Goal: Task Accomplishment & Management: Manage account settings

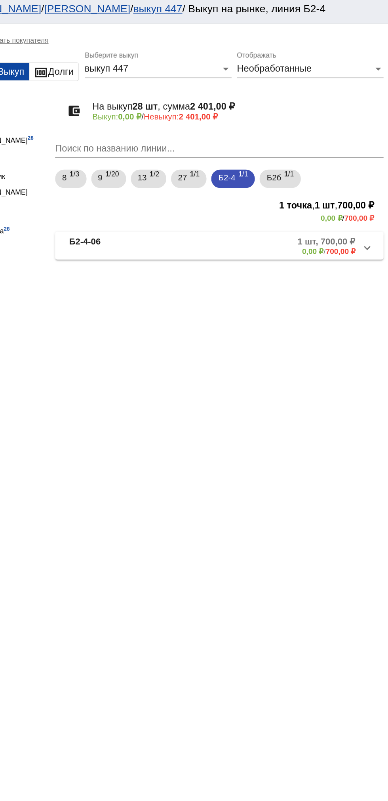
click at [205, 173] on mat-panel-title "Б2-4-06" at bounding box center [203, 170] width 64 height 13
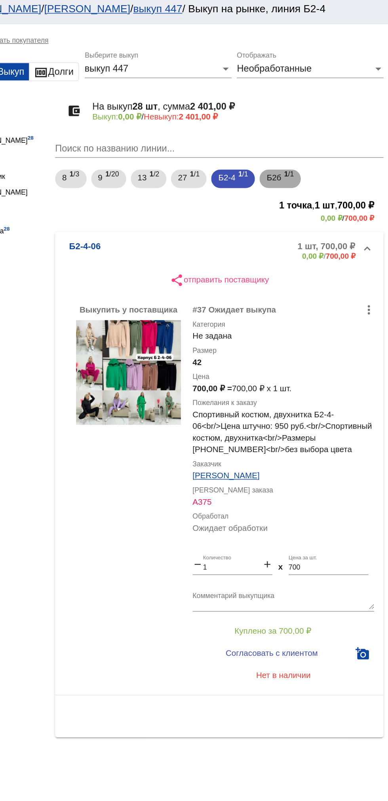
click at [313, 124] on span "Б2б" at bounding box center [310, 124] width 10 height 14
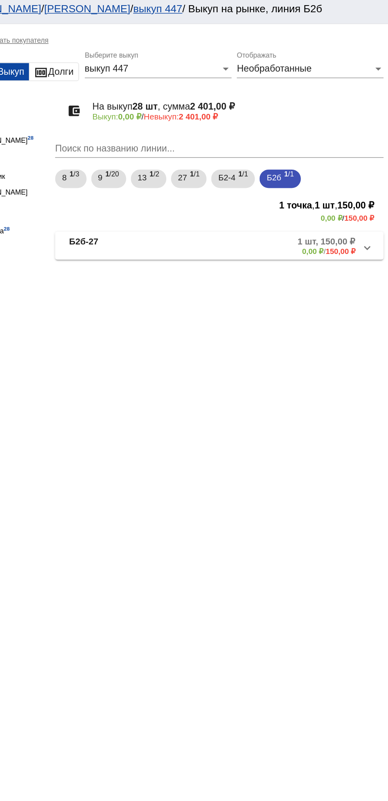
click at [233, 179] on mat-expansion-panel-header "Б2б-27 1 шт, 150,00 ₽ 0,00 ₽ / 150,00 ₽" at bounding box center [272, 170] width 223 height 19
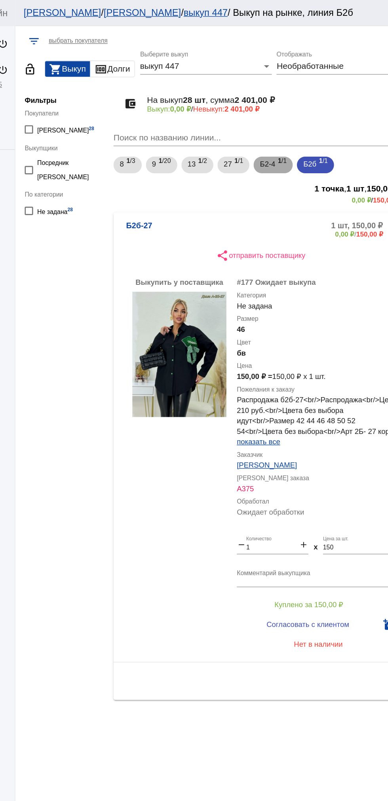
click at [289, 122] on b "1" at bounding box center [287, 122] width 3 height 6
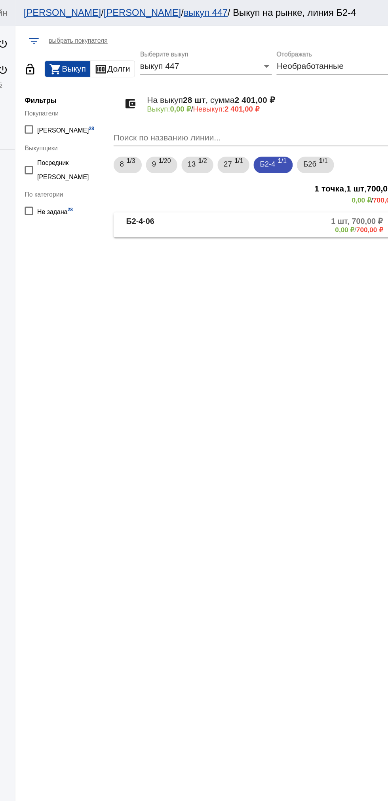
click at [179, 172] on b "Б2-4-06" at bounding box center [181, 170] width 21 height 13
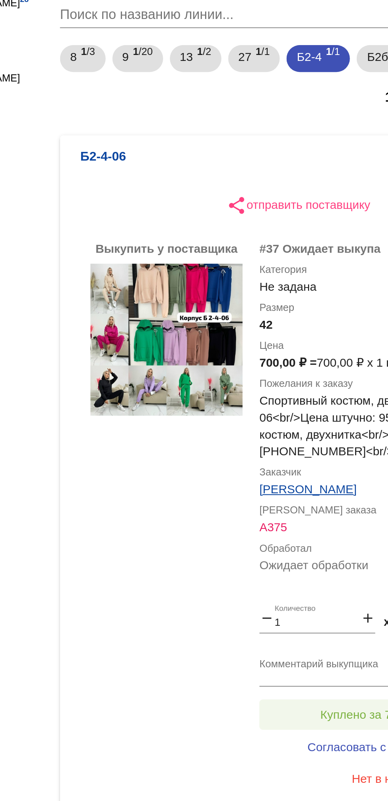
click at [300, 428] on button "Куплено за 700,00 ₽" at bounding box center [309, 432] width 109 height 14
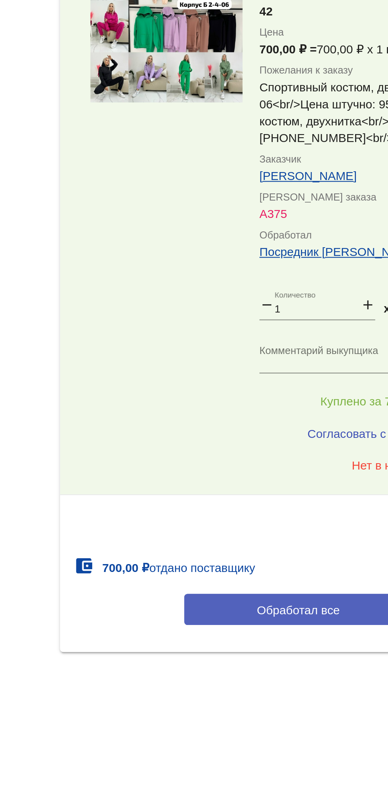
click at [273, 535] on button "Обработал все" at bounding box center [273, 530] width 107 height 15
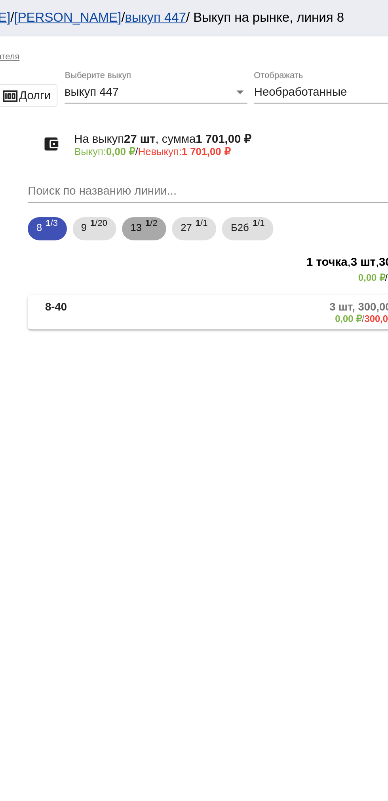
click at [220, 129] on span "13" at bounding box center [221, 124] width 6 height 14
click at [292, 178] on mat-expansion-panel-header "13-47 2 шт, 100,00 ₽ 0,00 ₽ / 100,00 ₽" at bounding box center [272, 170] width 223 height 19
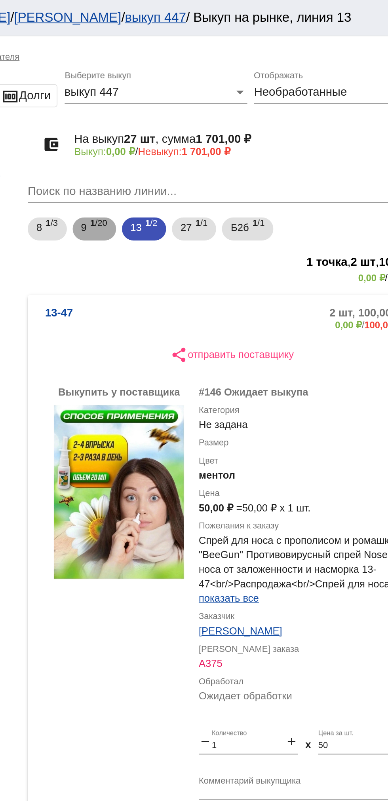
click at [203, 123] on span "1 /20" at bounding box center [199, 125] width 9 height 16
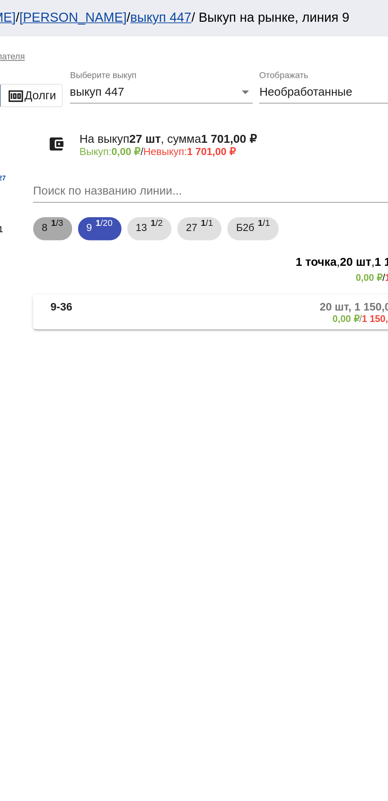
click at [177, 127] on span "1 /3" at bounding box center [174, 125] width 7 height 16
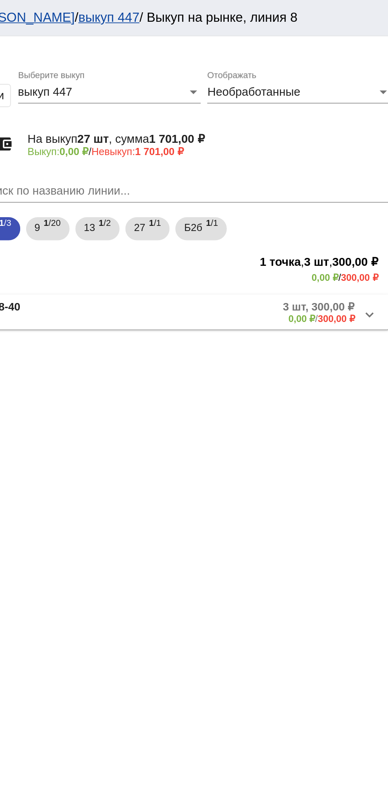
click at [297, 173] on mat-panel-description "3 шт, 300,00 ₽ 0,00 ₽ / 300,00 ₽" at bounding box center [300, 170] width 131 height 13
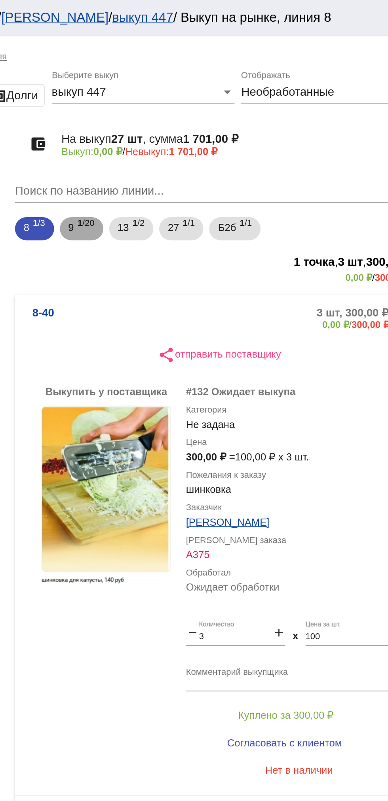
click at [206, 129] on mat-chip "9 1 /20" at bounding box center [198, 125] width 24 height 13
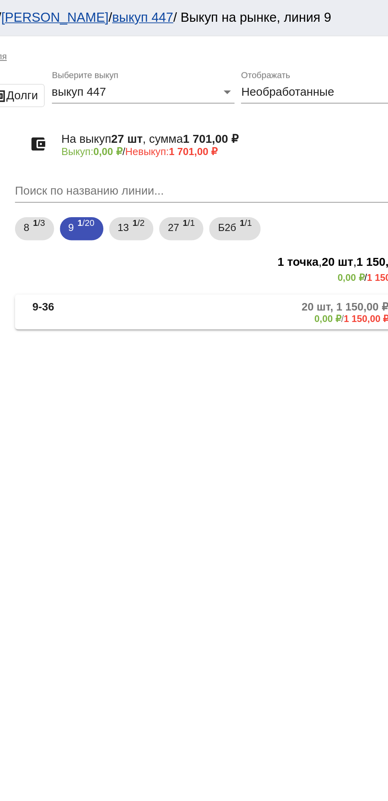
click at [250, 173] on mat-panel-description "20 шт, 1 150,00 ₽ 0,00 ₽ / 1 150,00 ₽" at bounding box center [298, 170] width 133 height 13
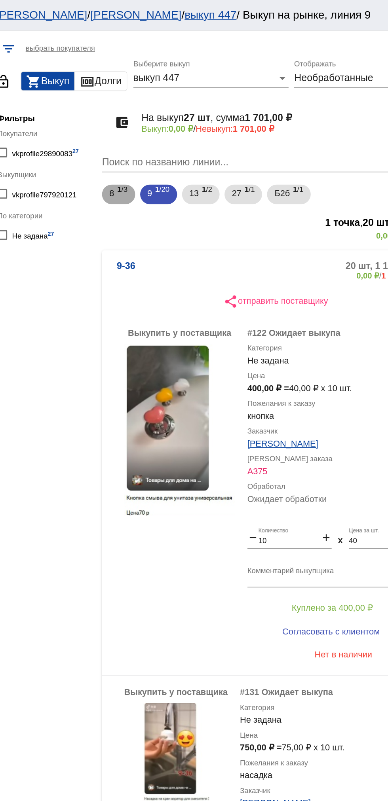
click at [168, 124] on span "8" at bounding box center [167, 124] width 3 height 14
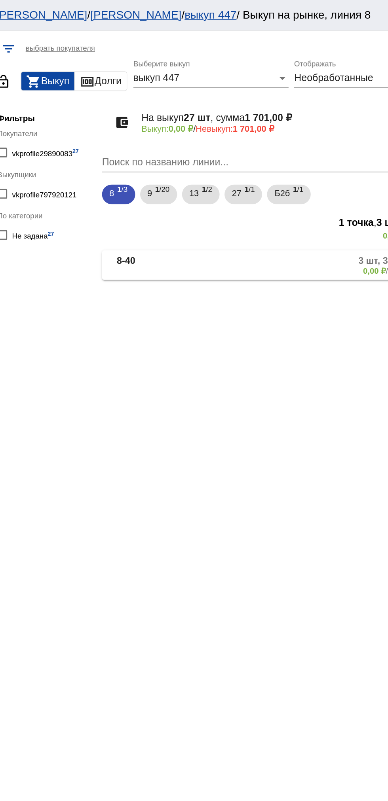
click at [188, 165] on mat-panel-title "8-40" at bounding box center [199, 170] width 57 height 13
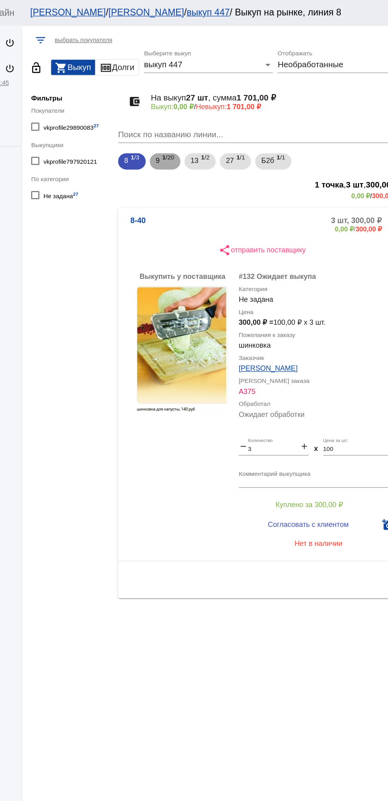
click at [192, 124] on span "9" at bounding box center [192, 124] width 3 height 14
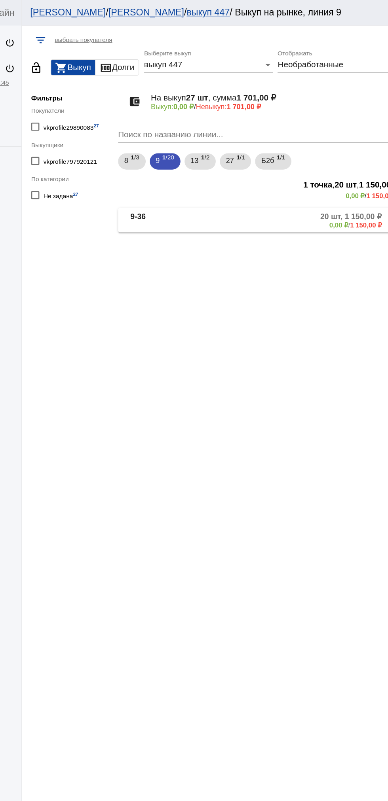
click at [255, 170] on mat-panel-description "20 шт, 1 150,00 ₽ 0,00 ₽ / 1 150,00 ₽" at bounding box center [298, 170] width 133 height 13
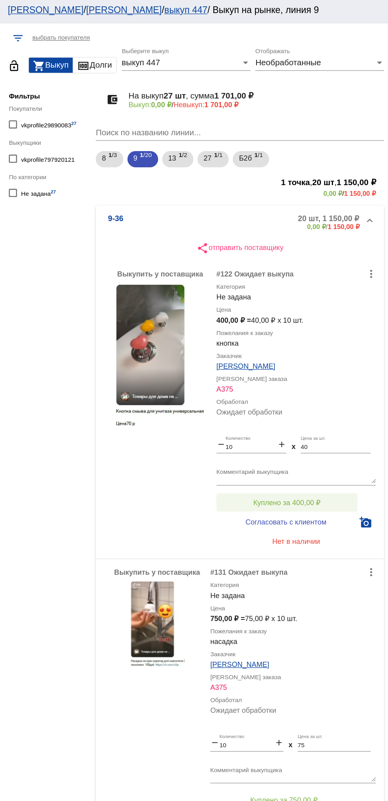
click at [278, 385] on button "Куплено за 400,00 ₽" at bounding box center [309, 391] width 109 height 14
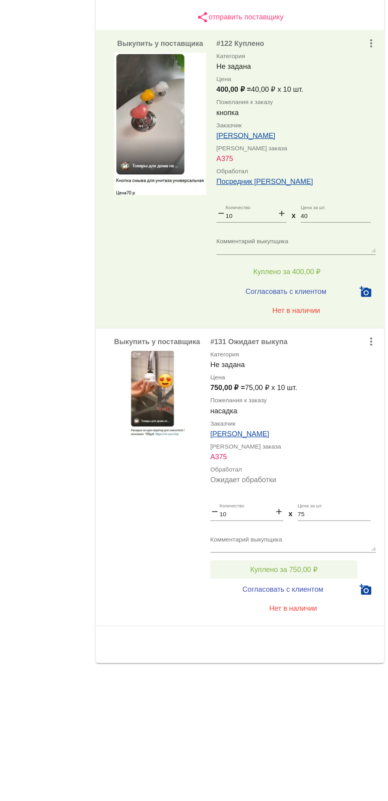
click at [274, 622] on button "Куплено за 750,00 ₽" at bounding box center [307, 621] width 114 height 14
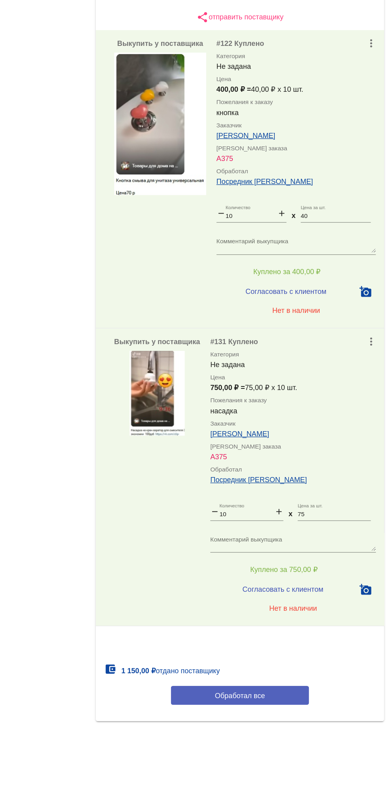
click at [246, 718] on button "Обработал все" at bounding box center [273, 719] width 107 height 15
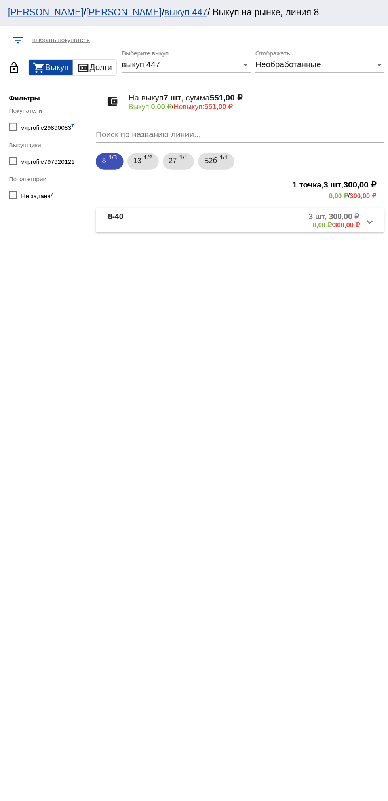
click at [193, 178] on mat-expansion-panel-header "8-40 3 шт, 300,00 ₽ 0,00 ₽ / 300,00 ₽" at bounding box center [272, 170] width 223 height 19
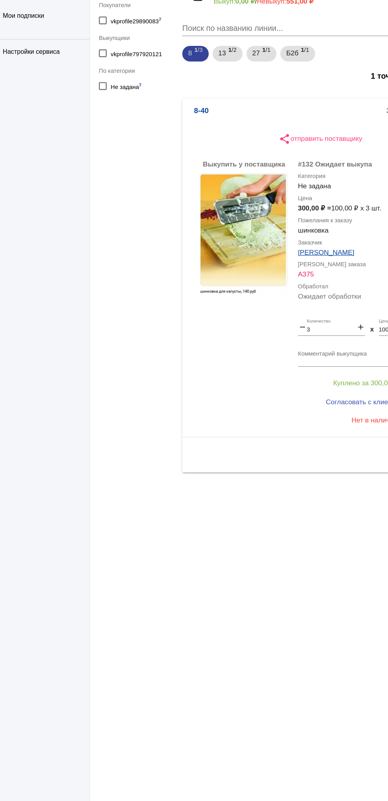
click at [203, 133] on div "8 1 /3 13 1 /2 27 1 /1 Б2б 1 /1" at bounding box center [273, 125] width 226 height 16
click at [199, 123] on div "13 1 /2" at bounding box center [198, 125] width 15 height 16
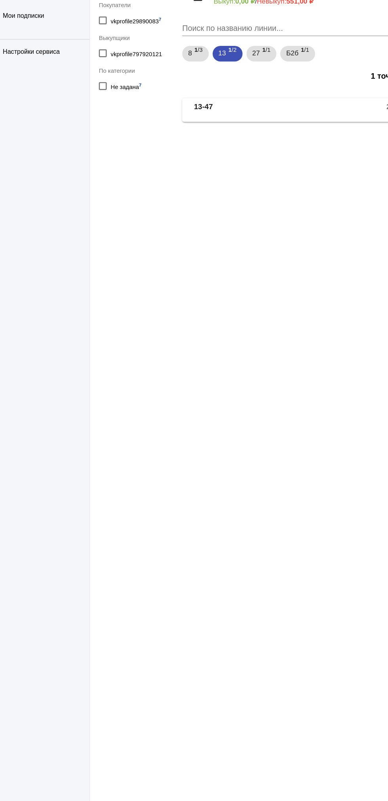
click at [189, 170] on mat-panel-title "13-47" at bounding box center [201, 170] width 60 height 13
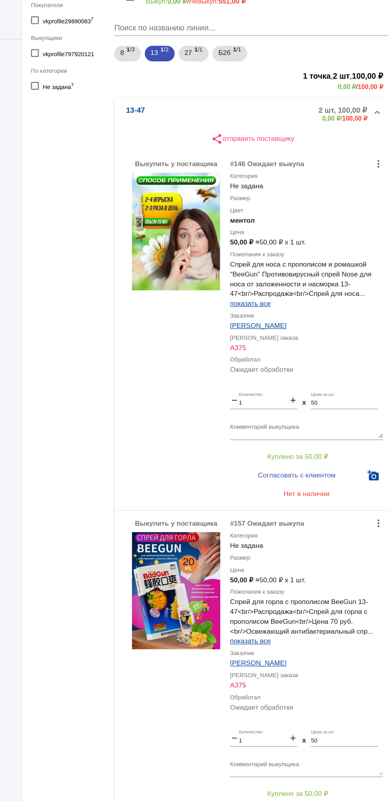
scroll to position [28, 0]
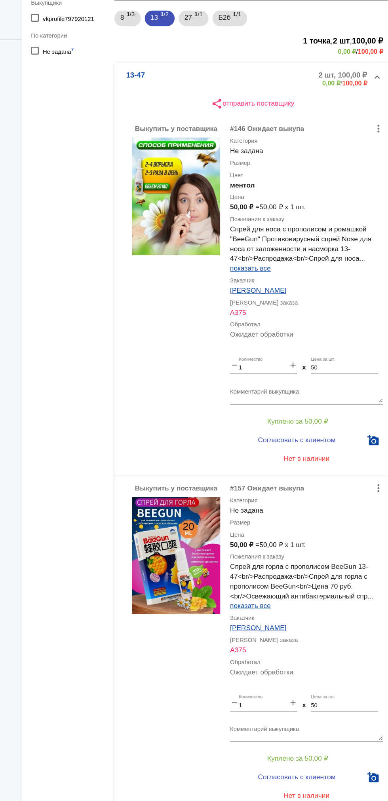
click at [178, 150] on b "13-47" at bounding box center [178, 145] width 15 height 13
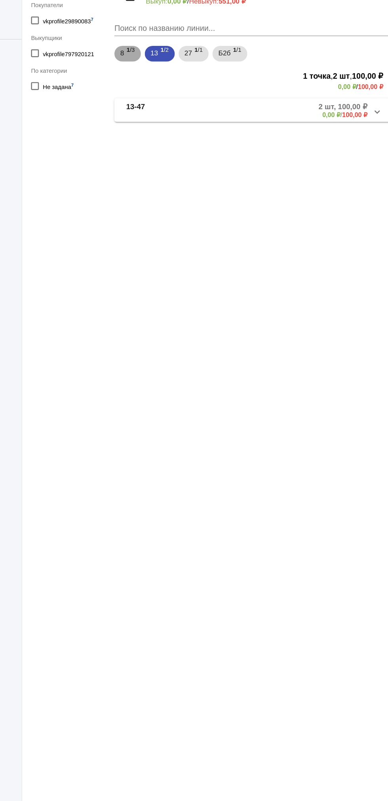
click at [174, 130] on span "1 /3" at bounding box center [174, 125] width 7 height 16
click at [192, 177] on mat-panel-title "8-40" at bounding box center [199, 170] width 57 height 13
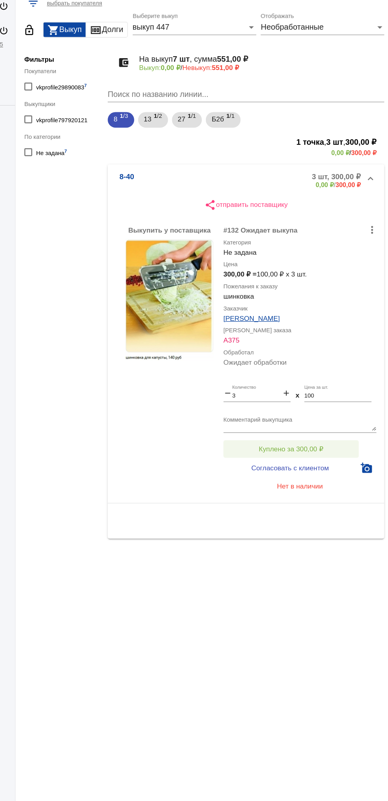
click at [296, 390] on span "Куплено за 300,00 ₽" at bounding box center [309, 391] width 52 height 6
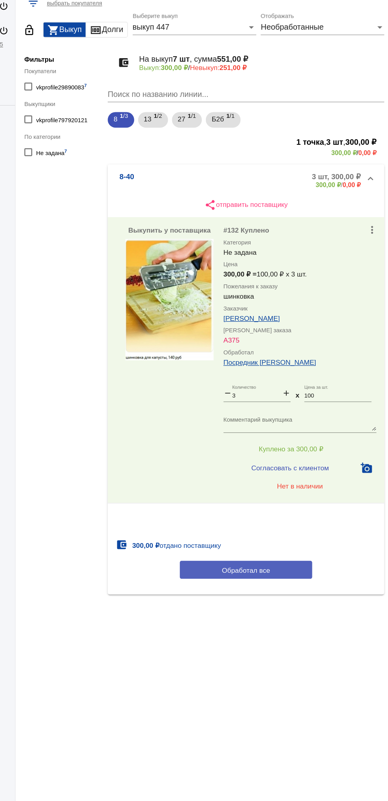
click at [269, 492] on span "Обработал все" at bounding box center [273, 488] width 39 height 6
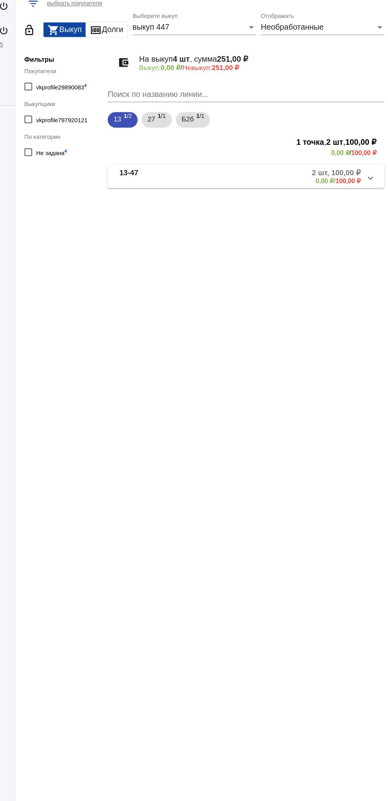
click at [212, 169] on mat-panel-title "13-47" at bounding box center [201, 170] width 60 height 13
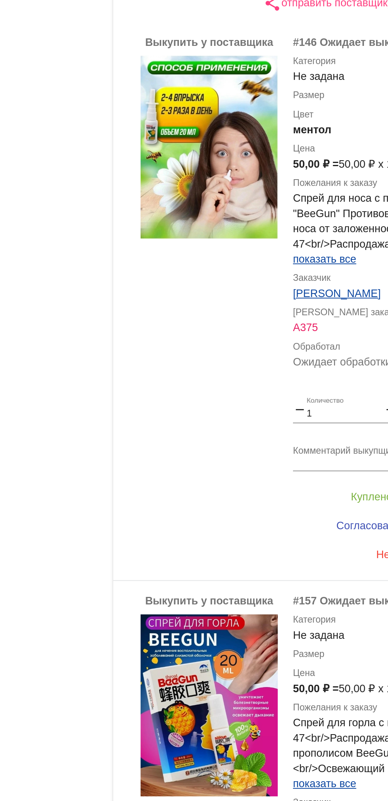
scroll to position [22, 0]
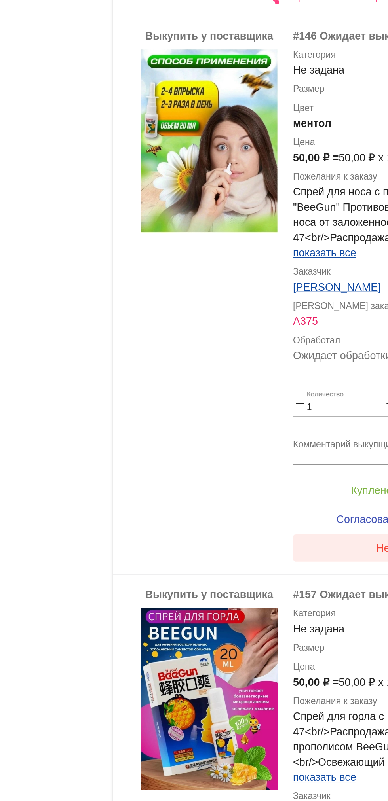
click at [262, 455] on button "Нет в наличии" at bounding box center [316, 458] width 123 height 14
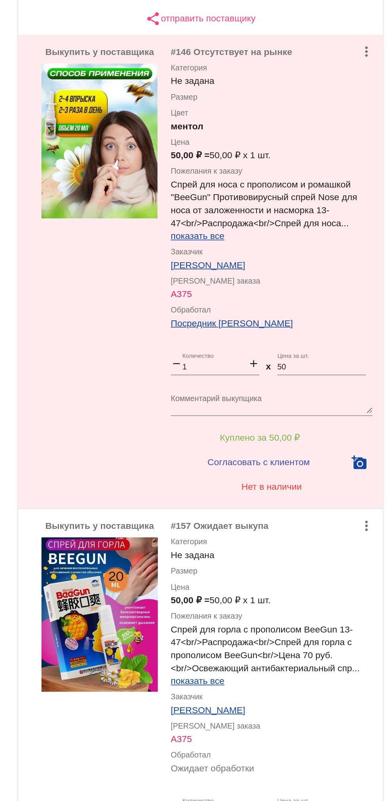
scroll to position [0, 0]
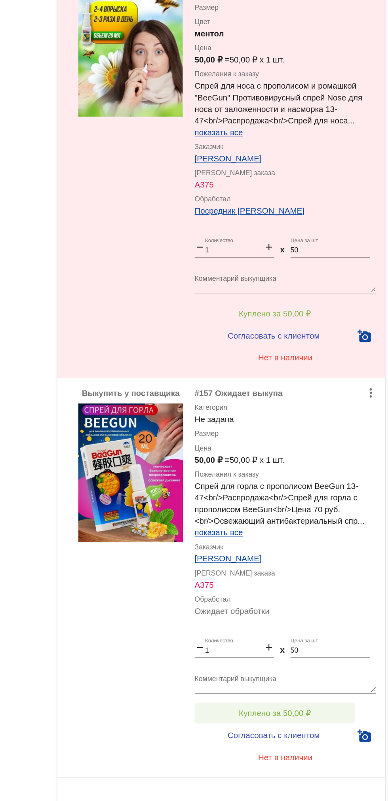
click at [328, 694] on span "Куплено за 50,00 ₽" at bounding box center [309, 694] width 49 height 6
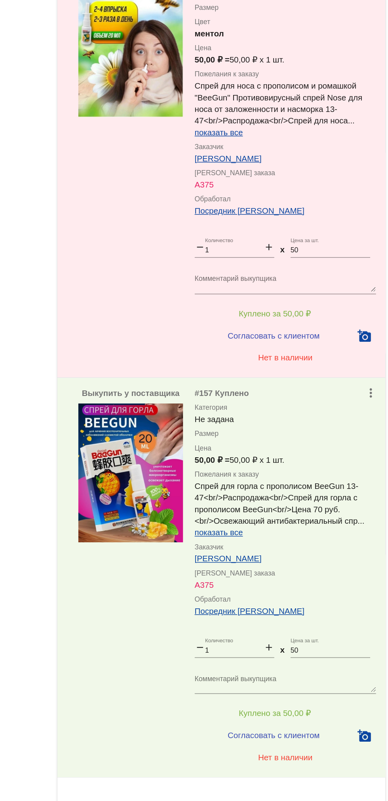
scroll to position [74, 0]
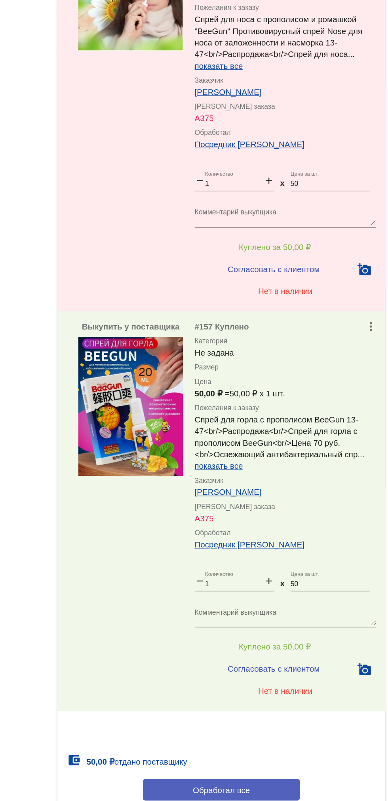
click at [294, 739] on button "Обработал все" at bounding box center [273, 746] width 107 height 15
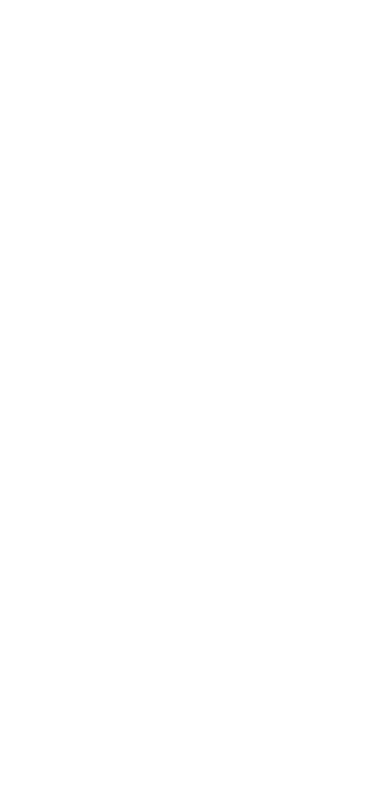
scroll to position [0, 0]
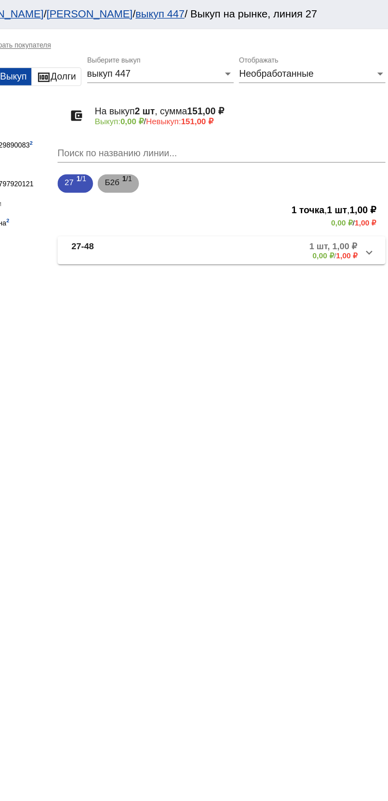
click at [207, 125] on span "1 /1" at bounding box center [208, 125] width 7 height 16
click at [282, 170] on mat-panel-description "1 шт, 150,00 ₽ 0,00 ₽ / 150,00 ₽" at bounding box center [302, 170] width 125 height 13
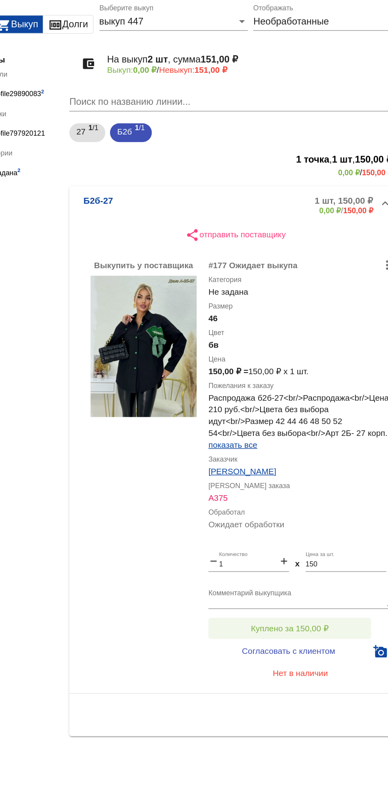
click at [330, 462] on button "Куплено за 150,00 ₽" at bounding box center [309, 458] width 109 height 14
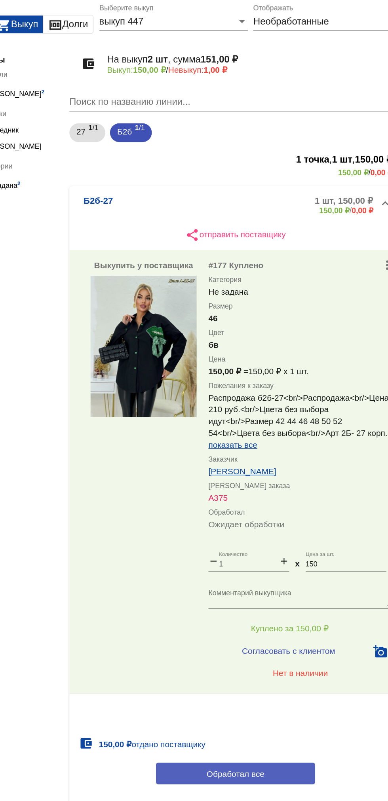
click at [249, 563] on button "Обработал все" at bounding box center [273, 555] width 107 height 15
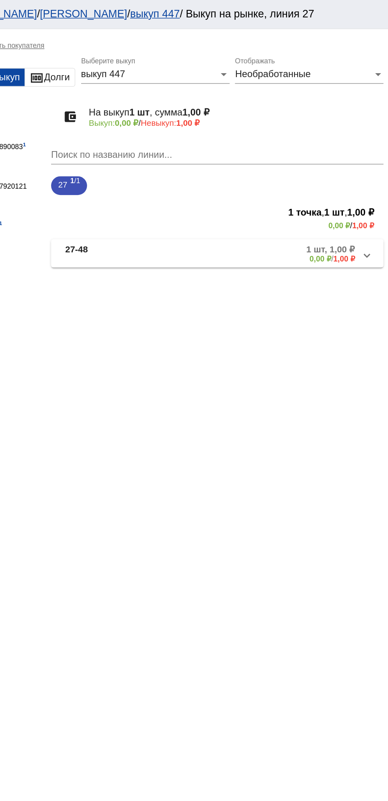
click at [324, 47] on span "Необработанные" at bounding box center [310, 50] width 51 height 7
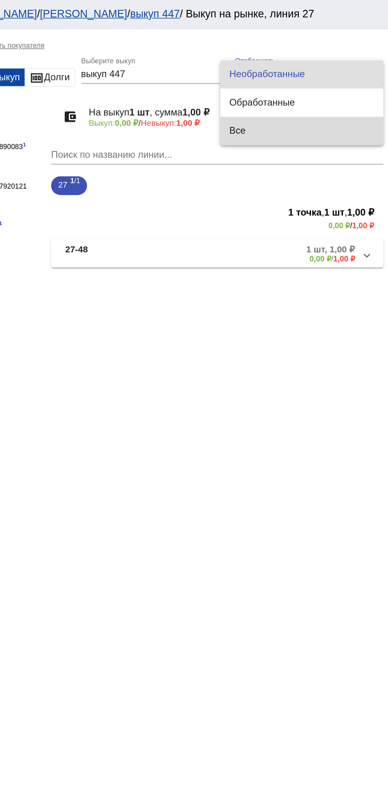
click at [299, 92] on span "Все" at bounding box center [329, 88] width 97 height 19
